Goal: Find specific page/section: Find specific page/section

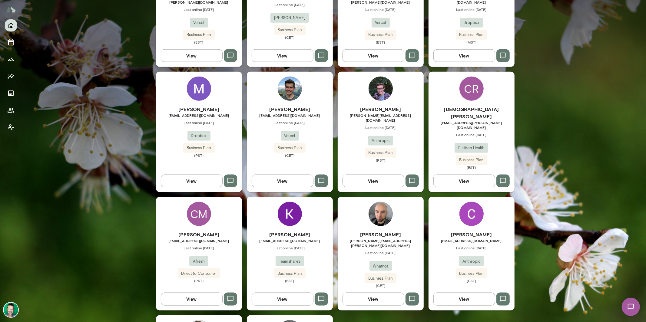
scroll to position [665, 0]
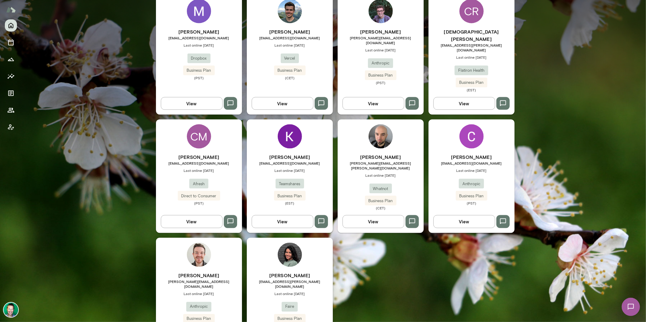
click at [12, 307] on img at bounding box center [11, 310] width 15 height 15
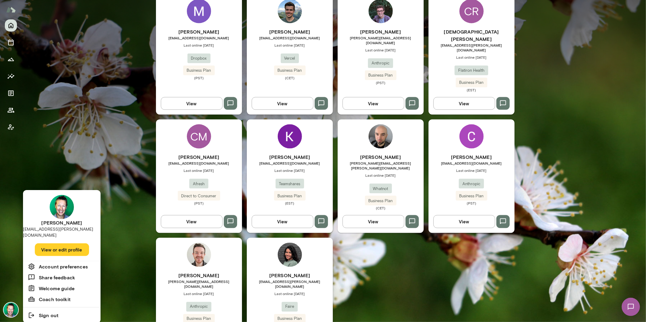
click at [48, 243] on button "View or edit profile" at bounding box center [62, 249] width 54 height 13
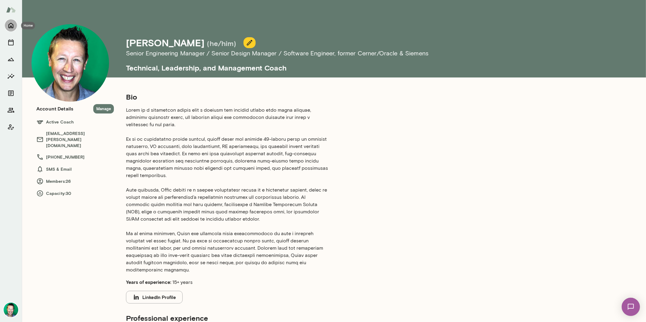
click at [12, 28] on icon "Home" at bounding box center [10, 25] width 7 height 7
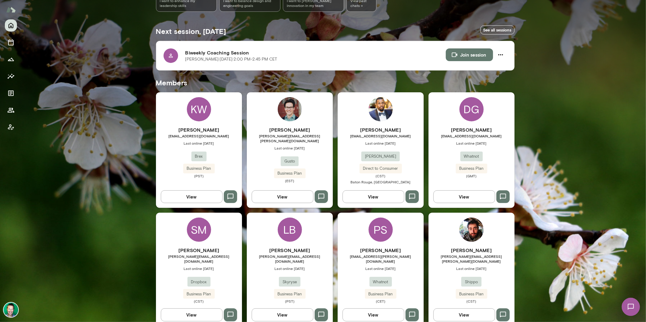
scroll to position [92, 0]
click at [182, 199] on button "View" at bounding box center [192, 196] width 62 height 13
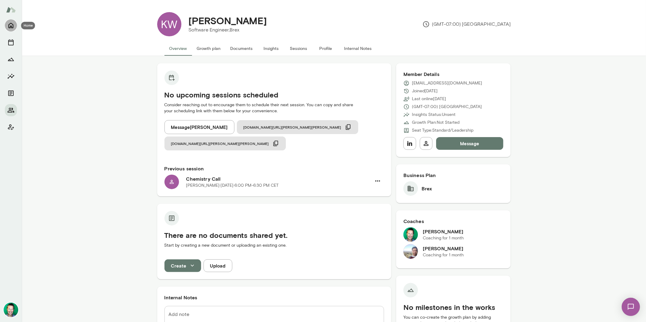
click at [11, 27] on icon "Home" at bounding box center [10, 25] width 5 height 5
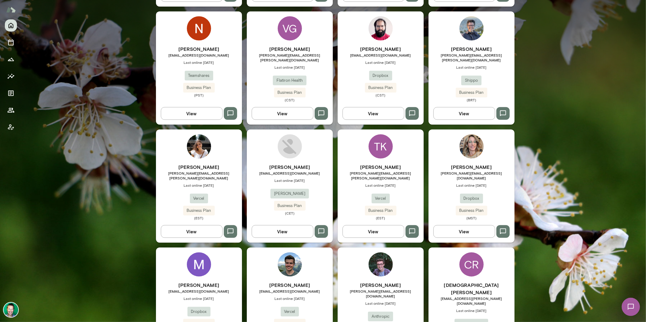
scroll to position [665, 0]
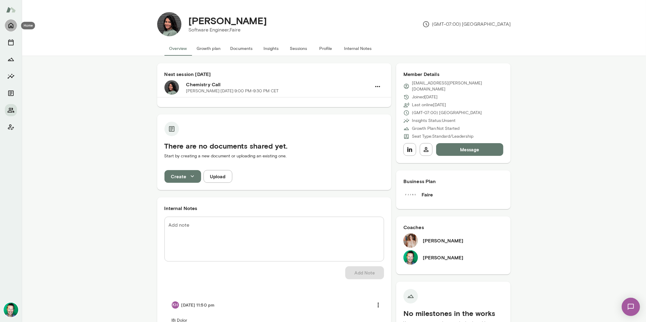
click at [11, 26] on icon "Home" at bounding box center [10, 25] width 5 height 5
